Goal: Find specific page/section: Find specific page/section

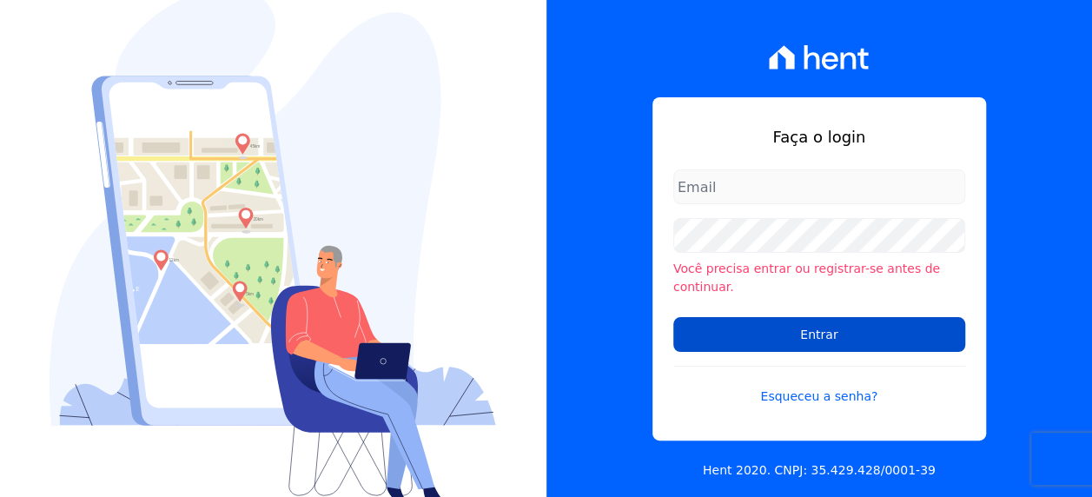
type input "[PERSON_NAME][EMAIL_ADDRESS][DOMAIN_NAME]"
click at [828, 317] on input "Entrar" at bounding box center [819, 334] width 292 height 35
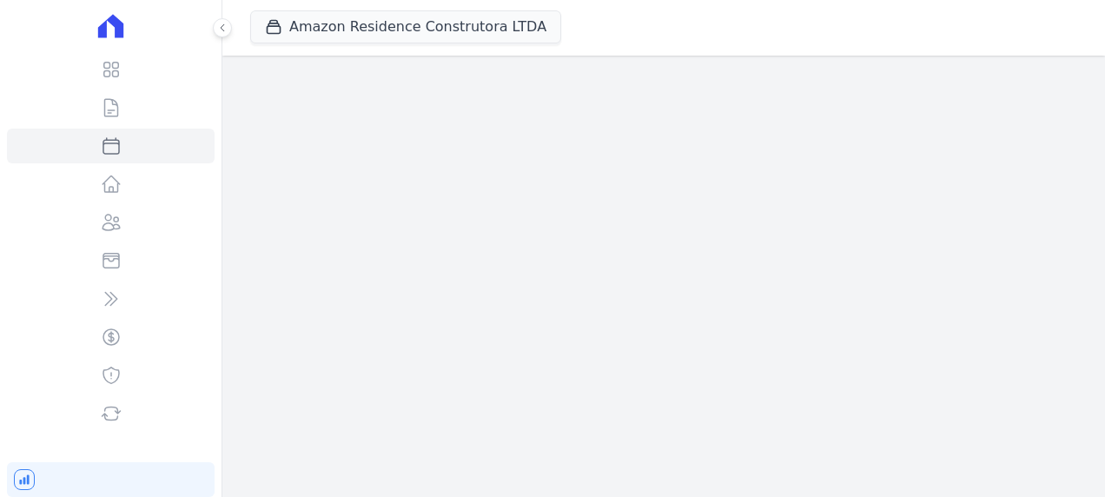
select select
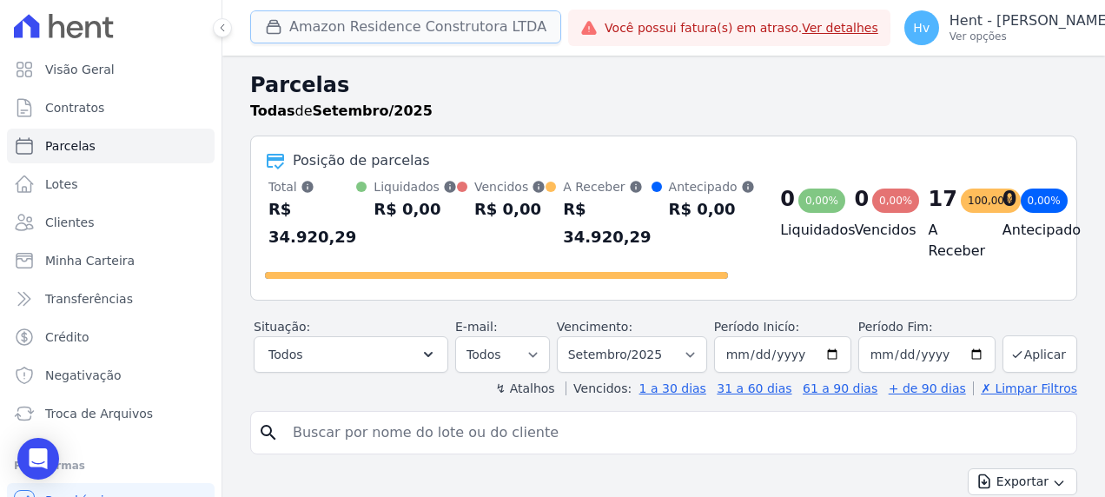
click at [397, 30] on button "Amazon Residence Construtora LTDA" at bounding box center [405, 26] width 311 height 33
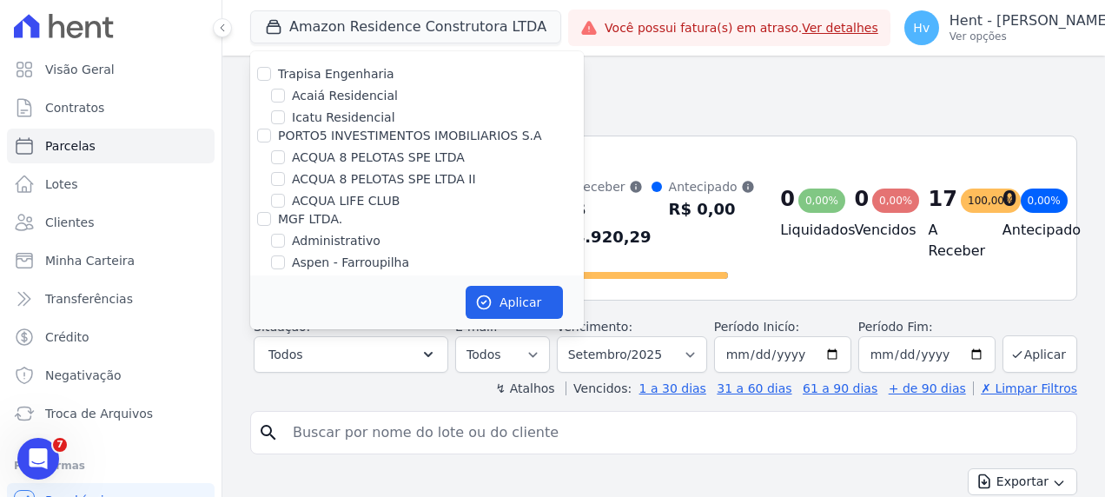
scroll to position [11592, 0]
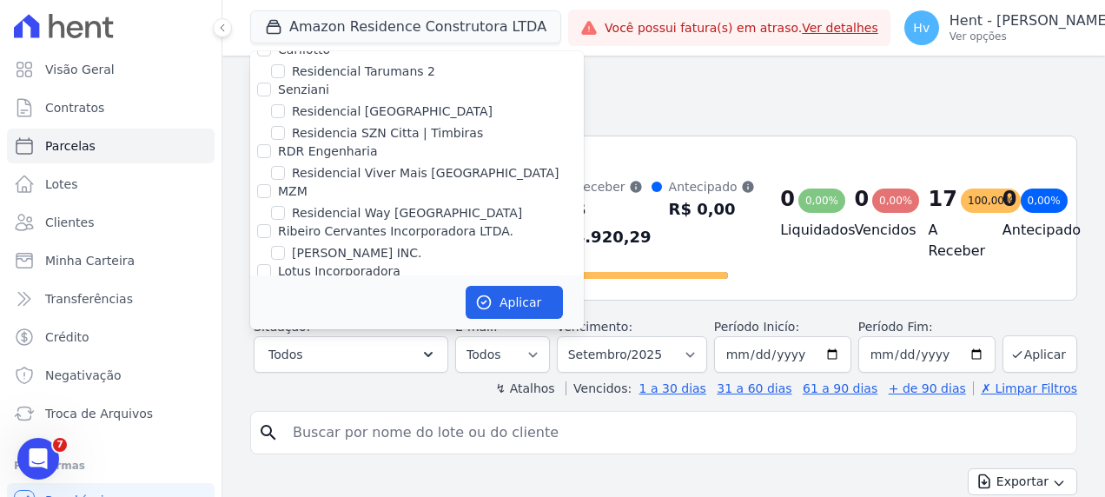
click at [340, 451] on label "[GEOGRAPHIC_DATA]" at bounding box center [356, 460] width 128 height 18
click at [285, 452] on input "[GEOGRAPHIC_DATA]" at bounding box center [278, 459] width 14 height 14
checkbox input "true"
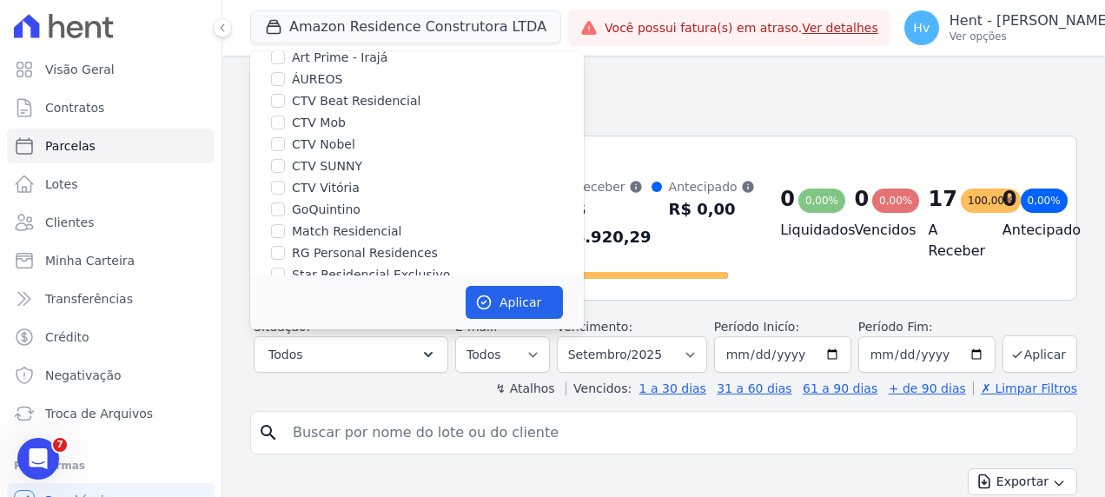
scroll to position [2292, 0]
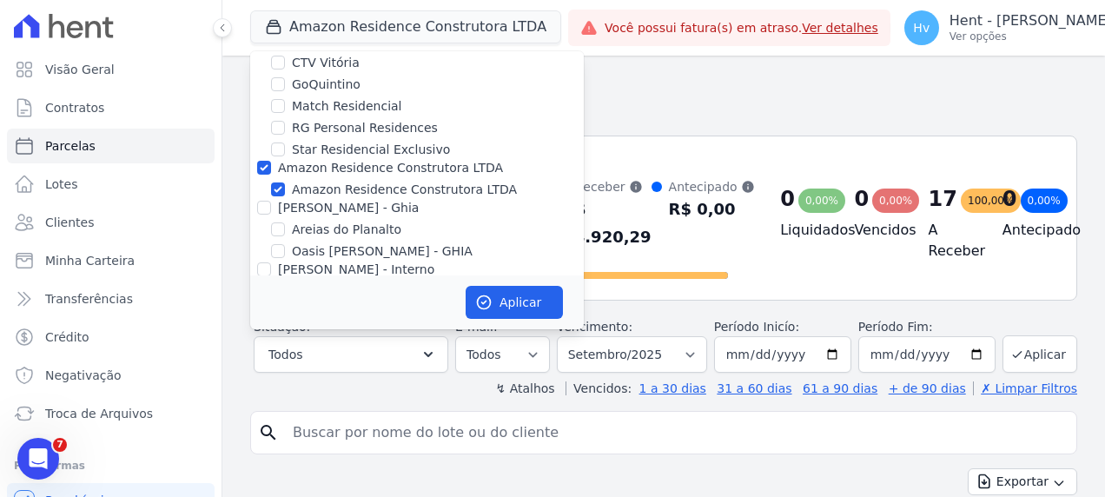
click at [436, 181] on label "Amazon Residence Construtora LTDA" at bounding box center [404, 190] width 225 height 18
click at [285, 182] on input "Amazon Residence Construtora LTDA" at bounding box center [278, 189] width 14 height 14
checkbox input "false"
click at [479, 298] on icon "button" at bounding box center [483, 301] width 17 height 17
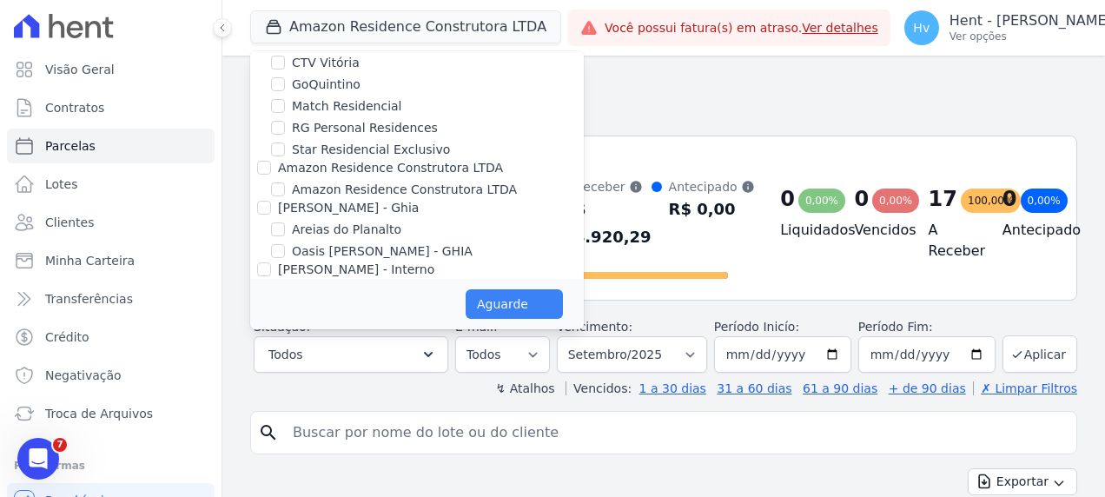
select select
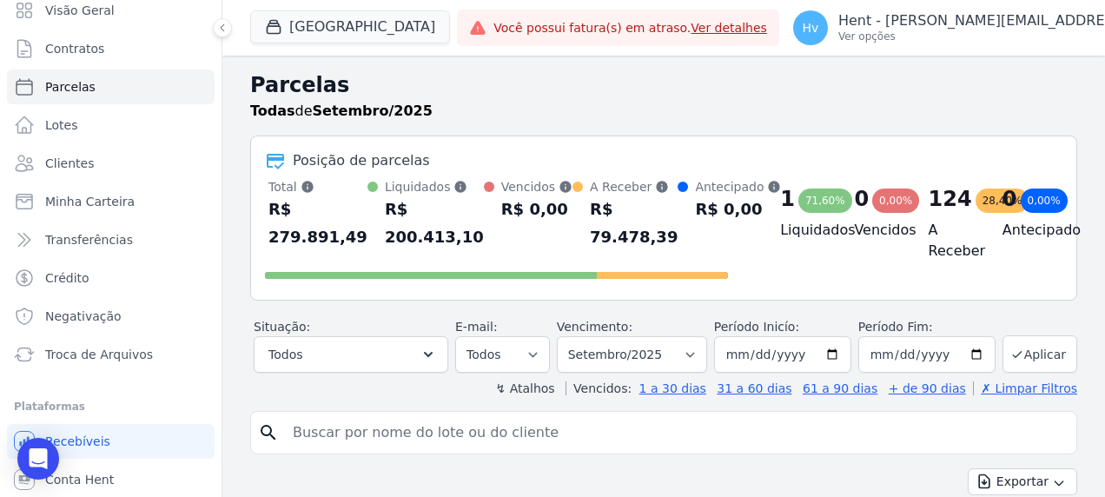
scroll to position [97, 0]
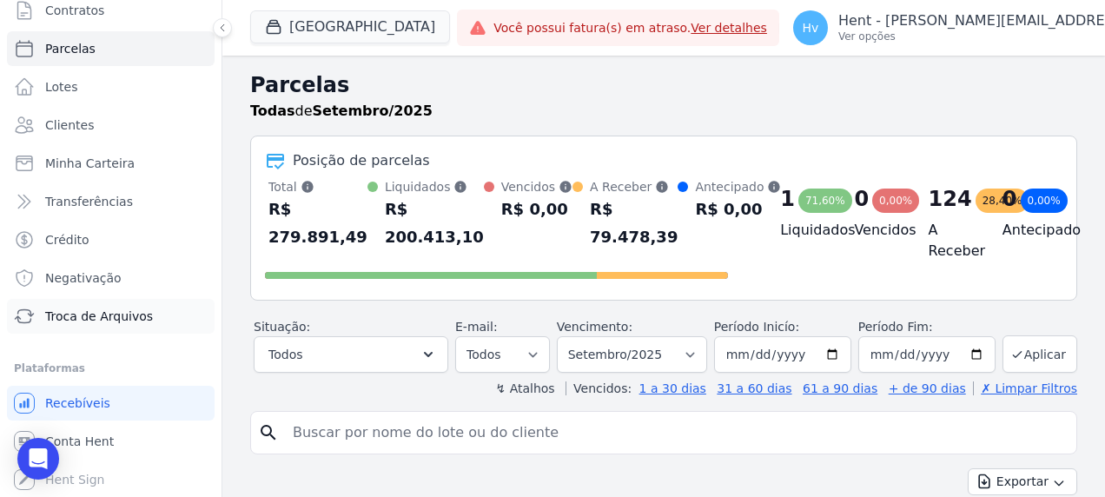
click at [104, 313] on span "Troca de Arquivos" at bounding box center [99, 315] width 108 height 17
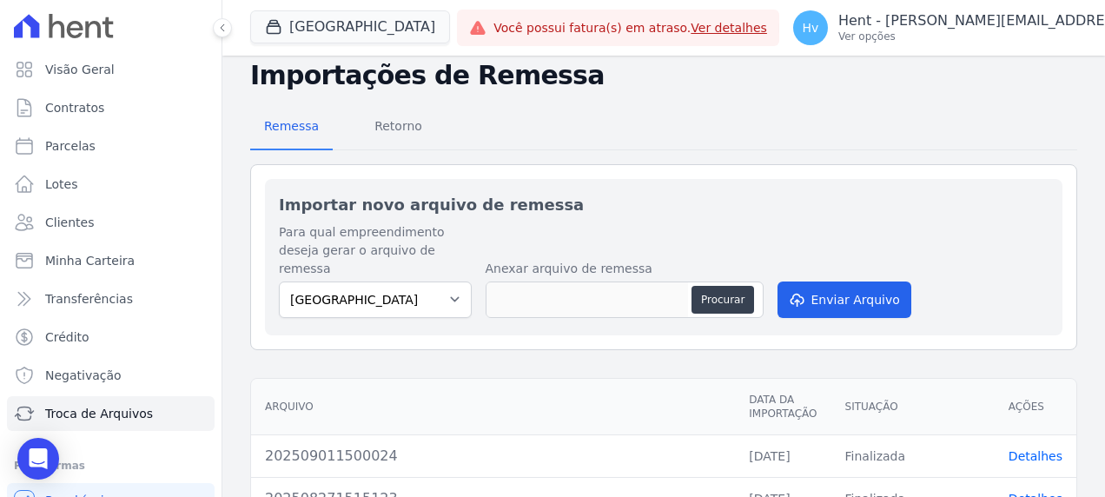
scroll to position [87, 0]
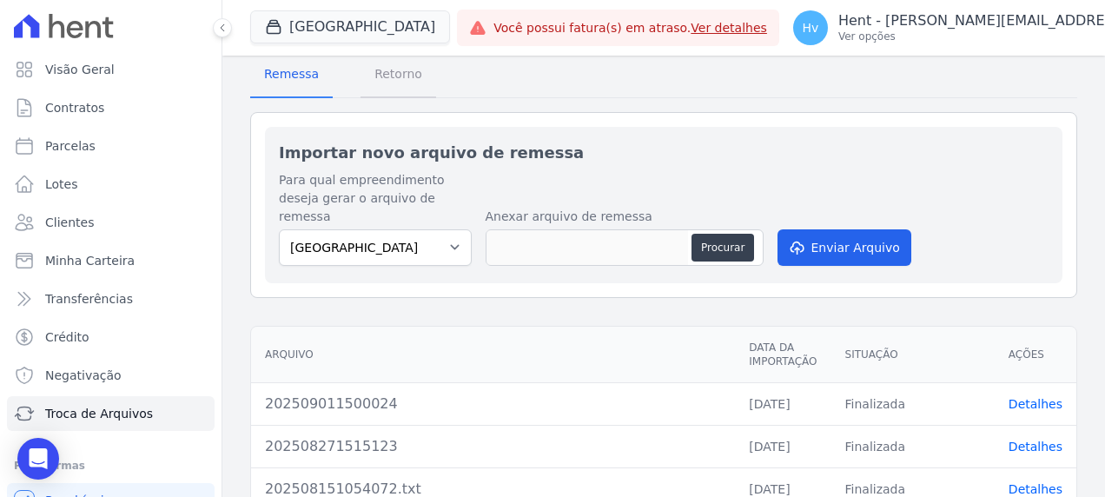
click at [399, 82] on span "Retorno" at bounding box center [398, 73] width 69 height 35
